Goal: Complete application form

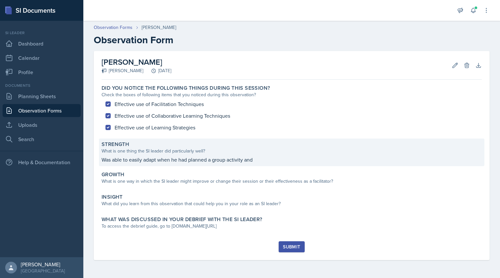
click at [292, 147] on div "Strength" at bounding box center [291, 144] width 380 height 7
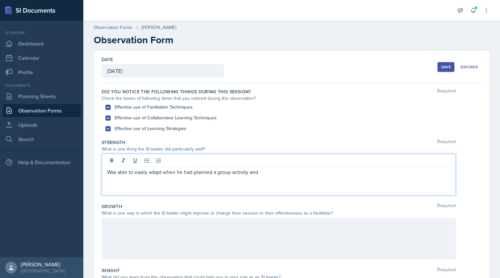
click at [270, 163] on div "Was able to easily adapt when he had planned a group activity and" at bounding box center [278, 175] width 354 height 42
click at [169, 174] on p "Was able to easily adapt when he had planned a group activity and" at bounding box center [278, 172] width 343 height 8
click at [285, 171] on p "Was able to easily adapt when he had planned a group activity and" at bounding box center [278, 172] width 343 height 8
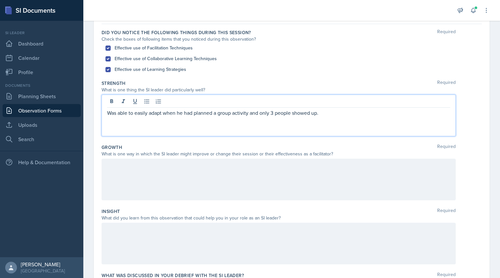
scroll to position [72, 0]
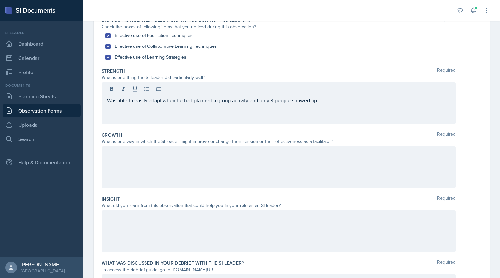
click at [217, 165] on div at bounding box center [278, 167] width 354 height 42
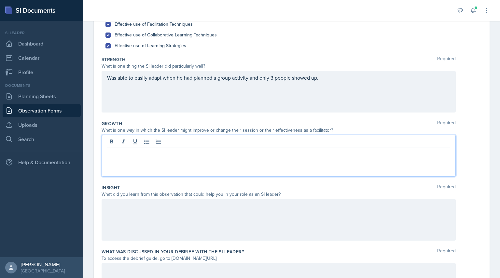
click at [342, 77] on div "Was able to easily adapt when he had planned a group activity and only 3 people…" at bounding box center [278, 92] width 354 height 42
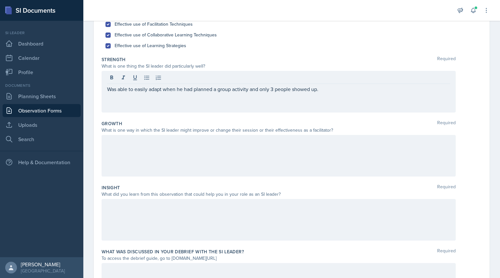
click at [292, 153] on div at bounding box center [278, 156] width 354 height 42
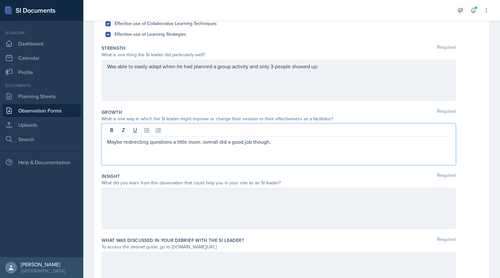
click at [181, 214] on div at bounding box center [278, 209] width 354 height 42
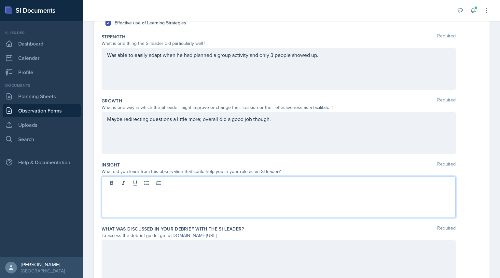
scroll to position [136, 0]
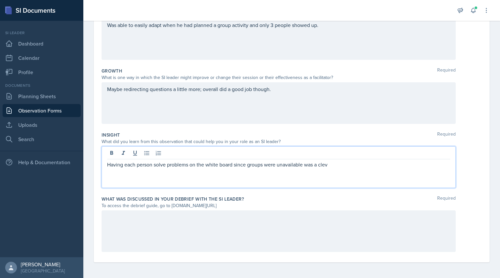
click at [154, 166] on p "Having each person solve problems on the white board since groups were unavaila…" at bounding box center [278, 165] width 343 height 8
click at [369, 167] on p "Having each person still solve problems on the white board since groups were un…" at bounding box center [278, 165] width 343 height 8
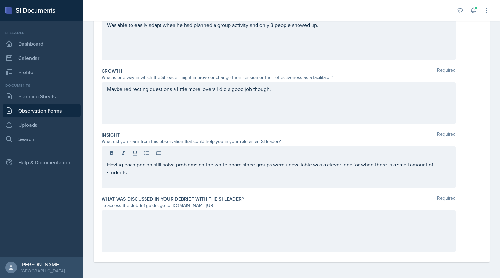
click at [179, 241] on div at bounding box center [278, 231] width 354 height 42
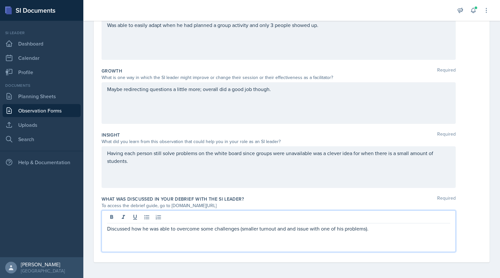
click at [241, 229] on p "Discussed how he was able to overcome some challenges (smaller turnout and and …" at bounding box center [278, 229] width 343 height 8
click at [368, 229] on p "Discussed how he was able to overcome some challenges well (smaller turnout and…" at bounding box center [278, 229] width 343 height 8
click at [309, 230] on p "Discussed how he was able to overcome some challenges well (smaller turnout and…" at bounding box center [278, 229] width 343 height 8
click at [449, 235] on div "Discussed how he was able to overcome some challenges well (smaller turnout and…" at bounding box center [278, 231] width 354 height 42
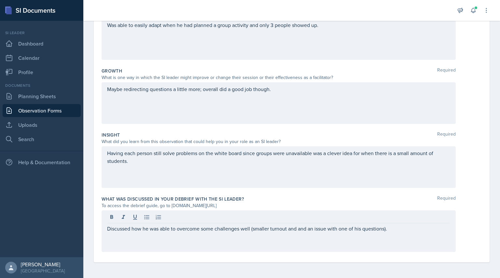
click at [463, 235] on div "Discussed how he was able to overcome some challenges well (smaller turnout and…" at bounding box center [291, 231] width 380 height 42
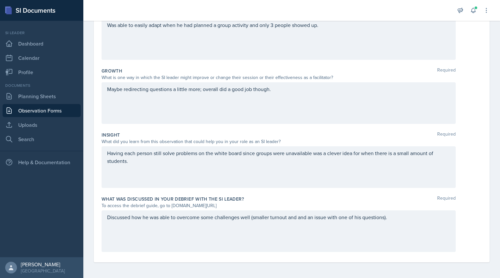
scroll to position [0, 0]
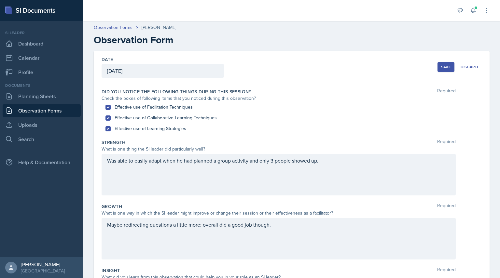
click at [437, 66] on button "Save" at bounding box center [445, 67] width 17 height 10
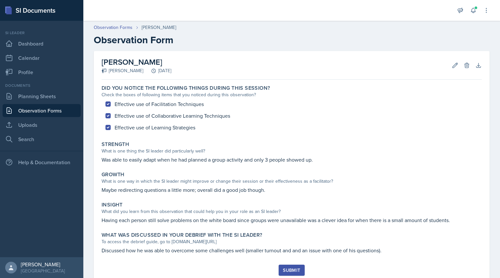
click at [295, 267] on button "Submit" at bounding box center [291, 270] width 26 height 11
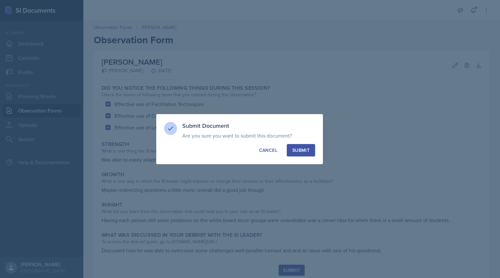
click at [305, 150] on div "Submit" at bounding box center [300, 150] width 17 height 7
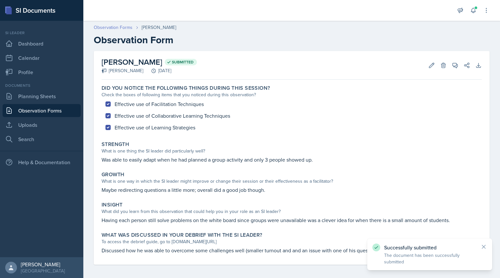
click at [112, 26] on link "Observation Forms" at bounding box center [113, 27] width 39 height 7
